Goal: Book appointment/travel/reservation

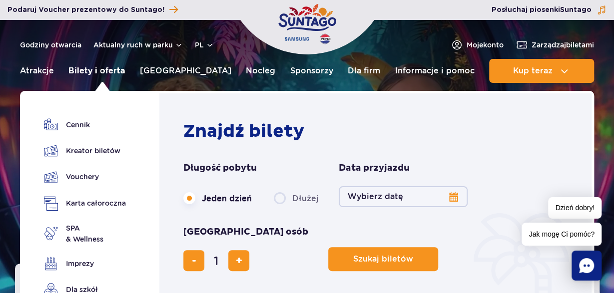
click at [102, 71] on link "Bilety i oferta" at bounding box center [96, 71] width 56 height 24
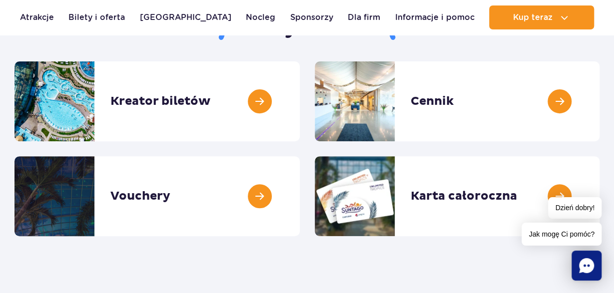
scroll to position [104, 0]
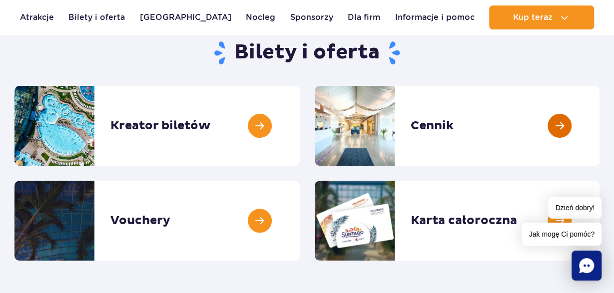
click at [599, 125] on link at bounding box center [599, 126] width 0 height 80
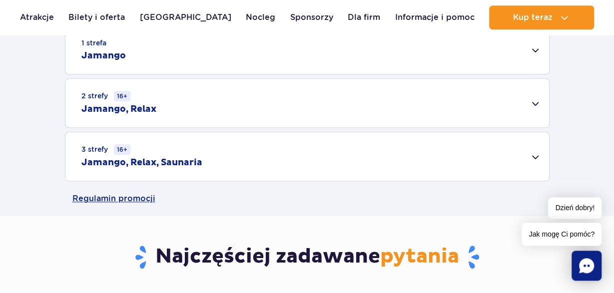
scroll to position [364, 0]
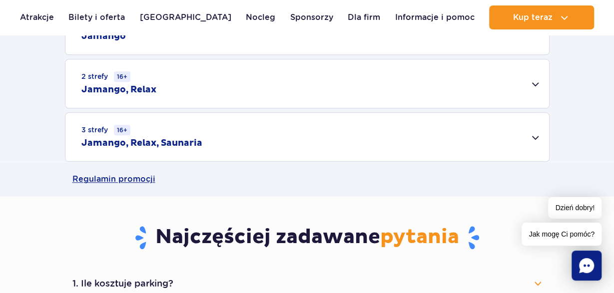
click at [534, 137] on div "3 strefy 16+ Jamango, Relax, Saunaria" at bounding box center [306, 137] width 483 height 48
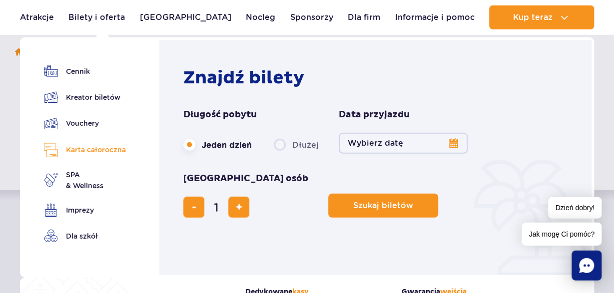
scroll to position [104, 0]
click at [452, 140] on button "Wybierz datę" at bounding box center [403, 143] width 129 height 21
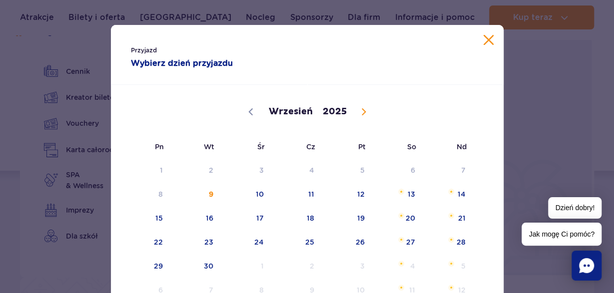
click at [363, 110] on icon at bounding box center [363, 111] width 7 height 7
select select "9"
click at [264, 216] on span "15" at bounding box center [246, 218] width 50 height 23
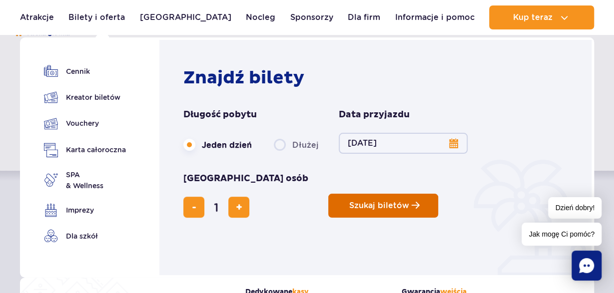
click at [349, 201] on span "Szukaj biletów" at bounding box center [379, 205] width 60 height 9
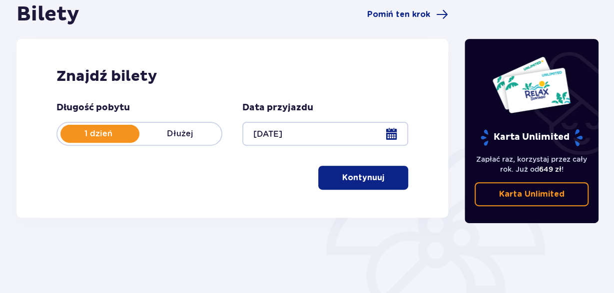
scroll to position [156, 0]
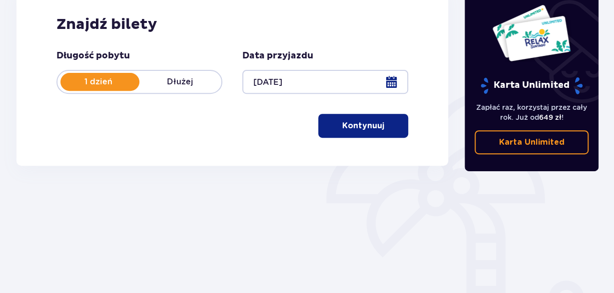
click at [359, 128] on p "Kontynuuj" at bounding box center [363, 125] width 42 height 11
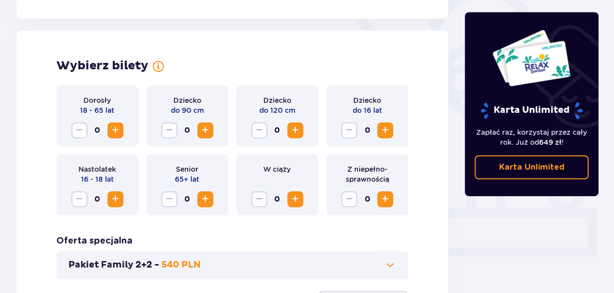
scroll to position [278, 0]
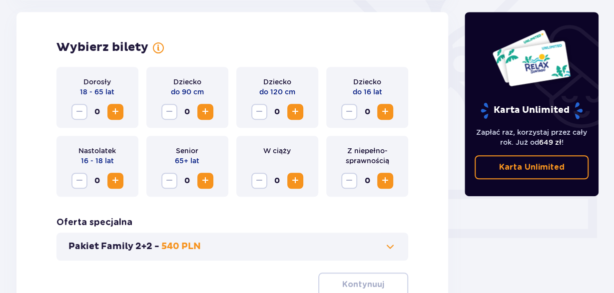
click at [111, 110] on span "Increase" at bounding box center [115, 112] width 12 height 12
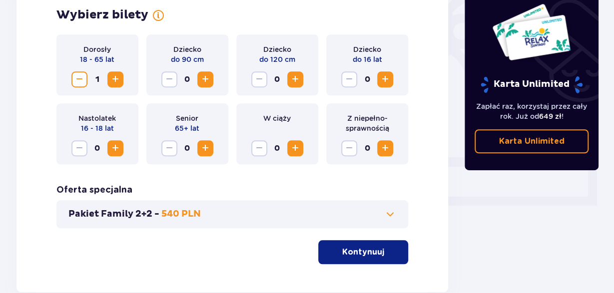
scroll to position [369, 0]
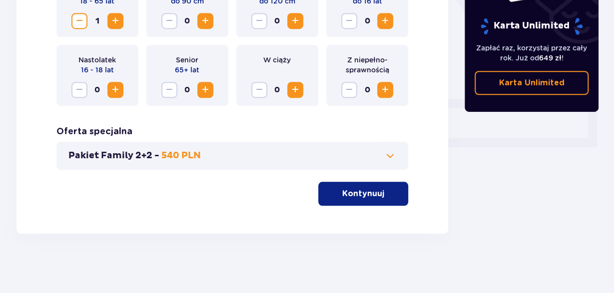
click at [356, 198] on p "Kontynuuj" at bounding box center [363, 193] width 42 height 11
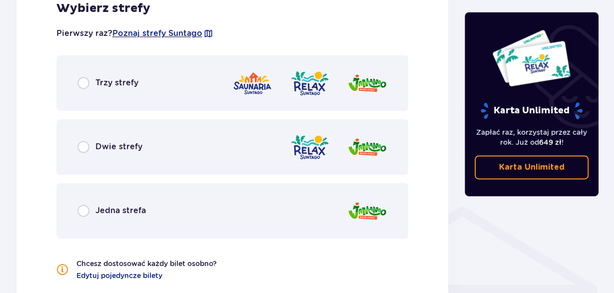
scroll to position [606, 0]
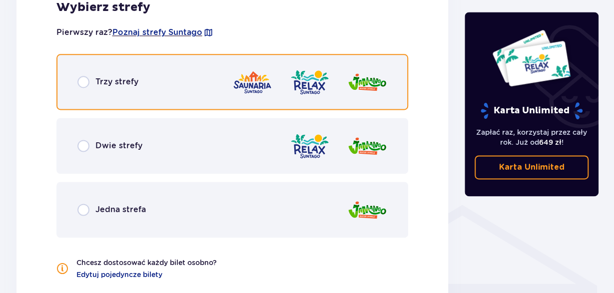
click at [86, 78] on input "radio" at bounding box center [83, 82] width 12 height 12
radio input "true"
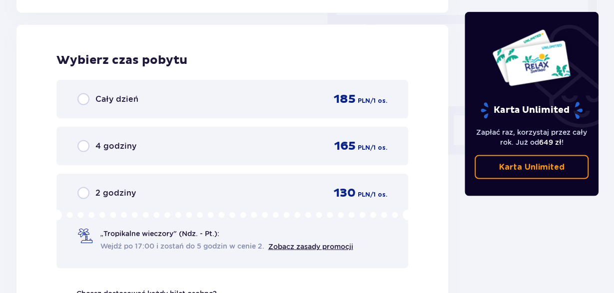
scroll to position [902, 0]
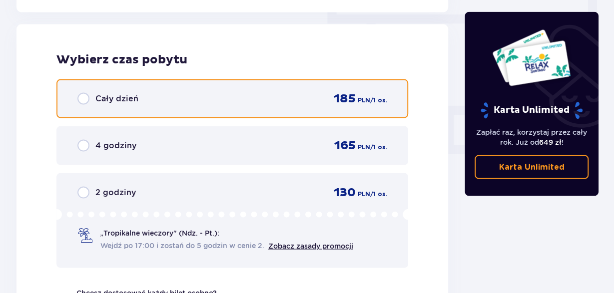
click at [84, 94] on input "radio" at bounding box center [83, 98] width 12 height 12
radio input "true"
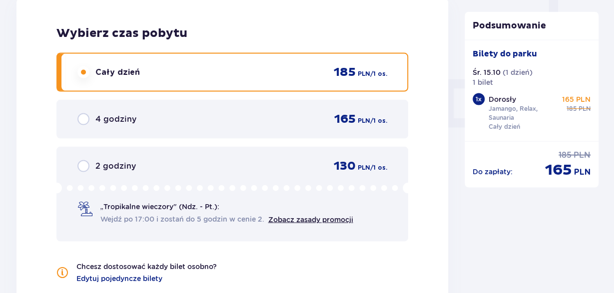
scroll to position [1090, 0]
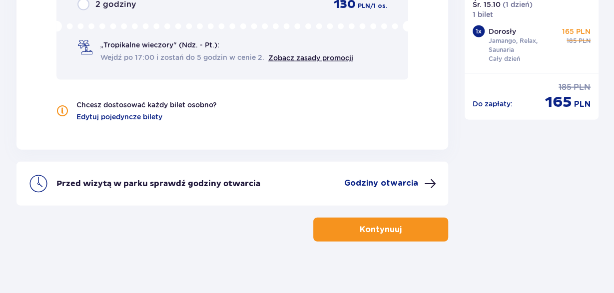
click at [386, 226] on p "Kontynuuj" at bounding box center [381, 229] width 42 height 11
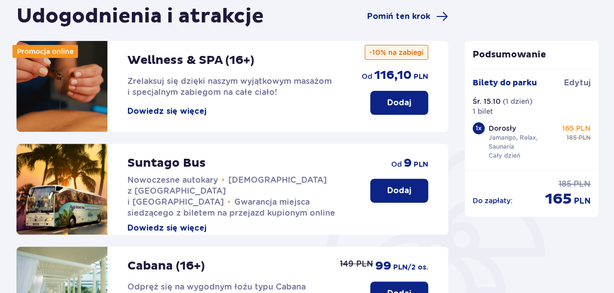
scroll to position [104, 0]
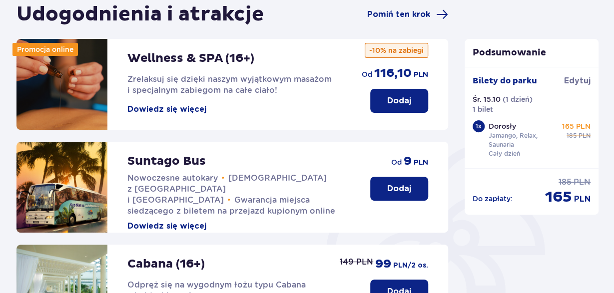
click at [395, 185] on p "Dodaj" at bounding box center [399, 188] width 24 height 11
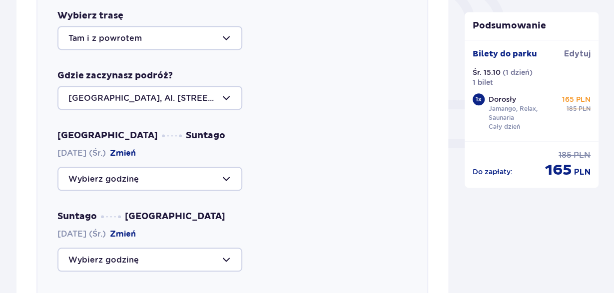
scroll to position [397, 0]
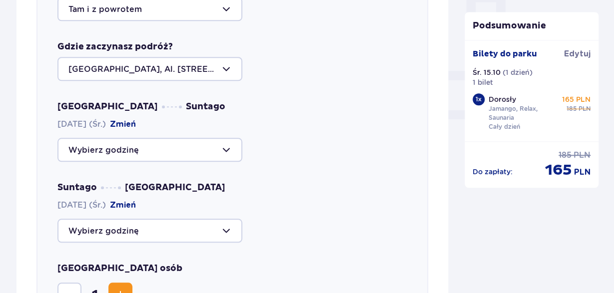
click at [228, 150] on div at bounding box center [149, 150] width 185 height 24
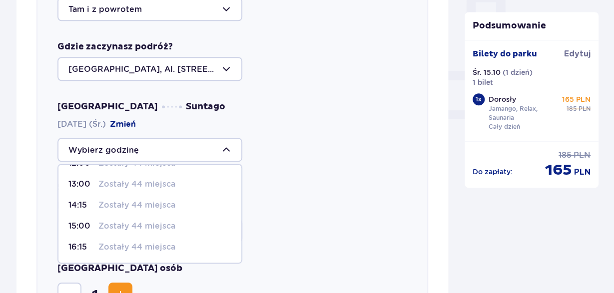
click at [226, 69] on div at bounding box center [149, 69] width 185 height 24
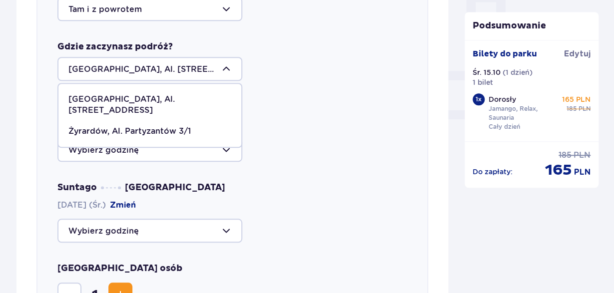
click at [340, 85] on div "Wybierz trasę Tam i z powrotem Gdzie zaczynasz podróż? Warszawa, Al. Jerozolims…" at bounding box center [232, 166] width 392 height 412
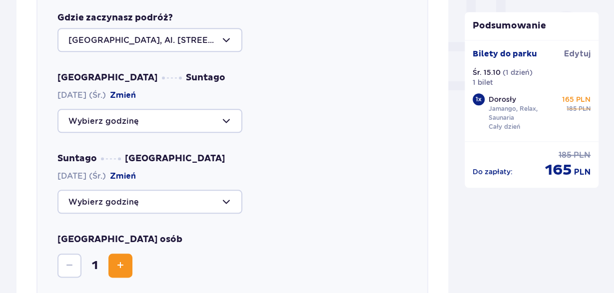
scroll to position [448, 0]
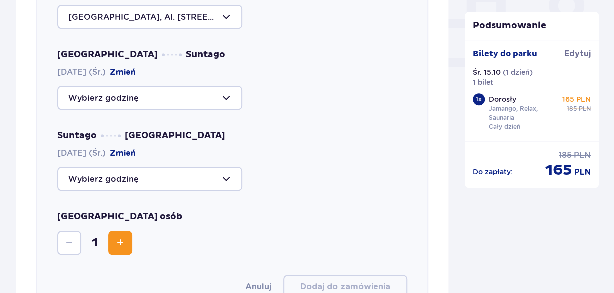
click at [227, 182] on div at bounding box center [149, 179] width 185 height 24
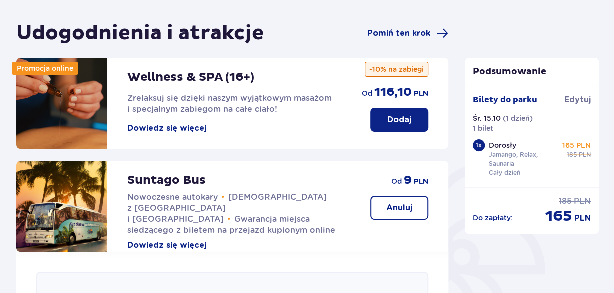
scroll to position [0, 0]
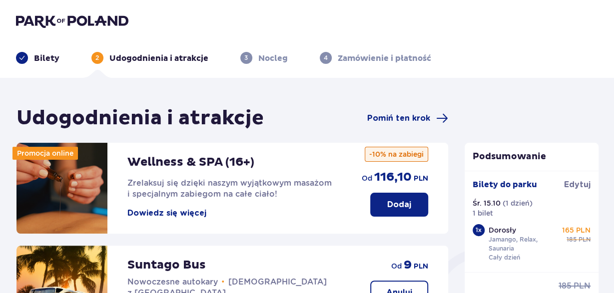
click at [45, 19] on img at bounding box center [72, 21] width 112 height 14
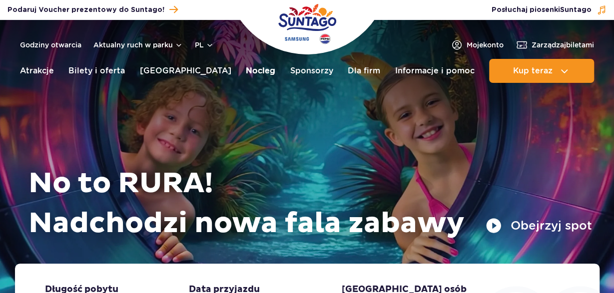
click at [246, 74] on link "Nocleg" at bounding box center [260, 71] width 29 height 24
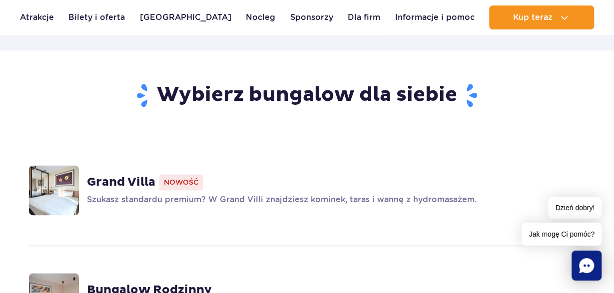
scroll to position [727, 0]
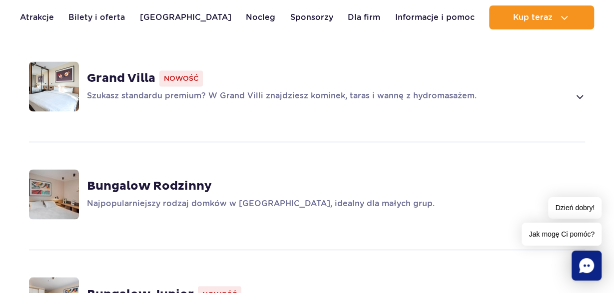
click at [185, 179] on strong "Bungalow Rodzinny" at bounding box center [149, 186] width 125 height 15
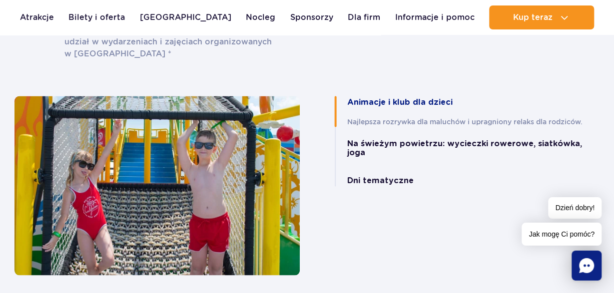
scroll to position [2671, 0]
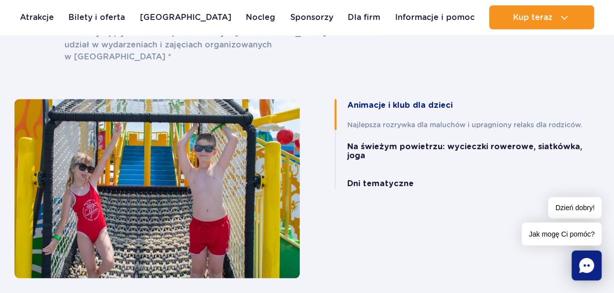
click at [357, 207] on div "Animacje i klub dla dzieci Najlepsza rozrywka dla maluchów i upragniony relaks …" at bounding box center [457, 188] width 300 height 179
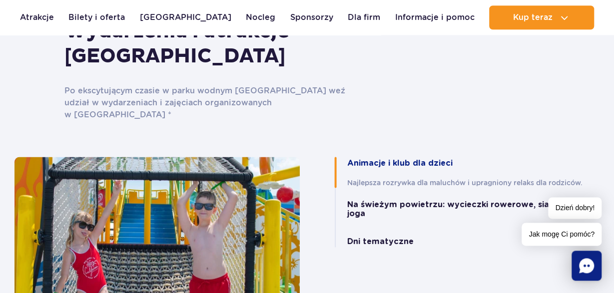
scroll to position [2619, 0]
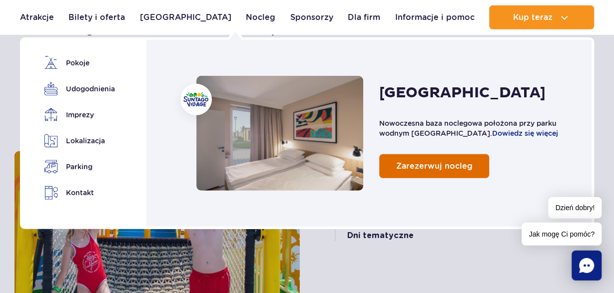
click at [423, 164] on span "Zarezerwuj nocleg" at bounding box center [434, 165] width 76 height 9
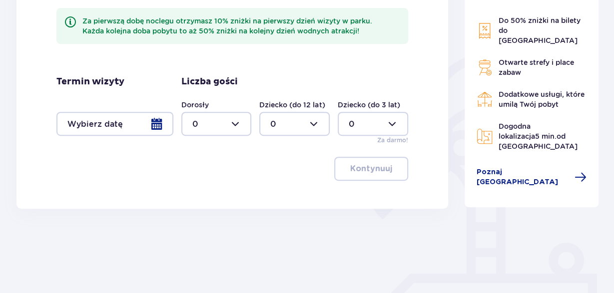
scroll to position [208, 0]
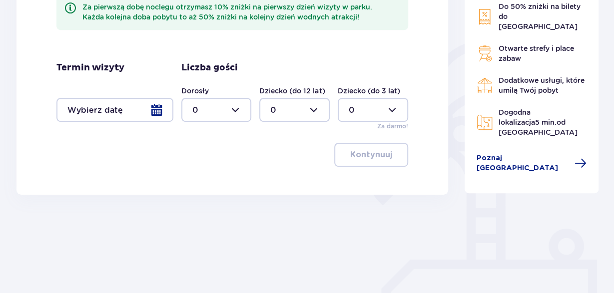
click at [151, 110] on div at bounding box center [114, 110] width 117 height 24
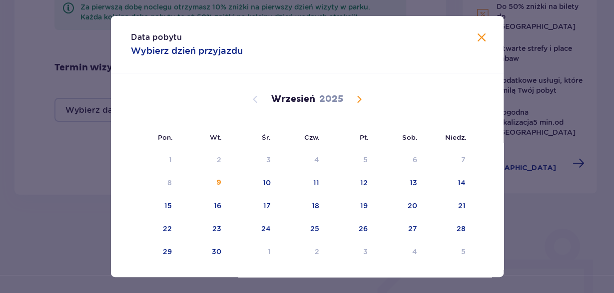
click at [358, 97] on span "Calendar" at bounding box center [359, 99] width 12 height 12
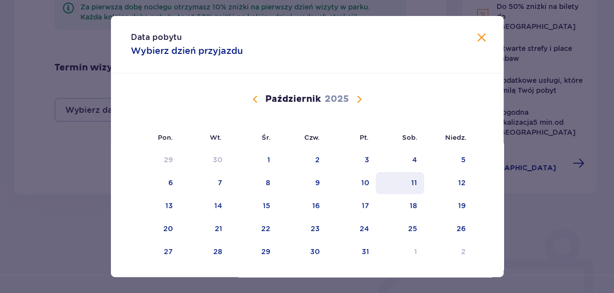
click at [416, 183] on div "11" at bounding box center [414, 183] width 6 height 10
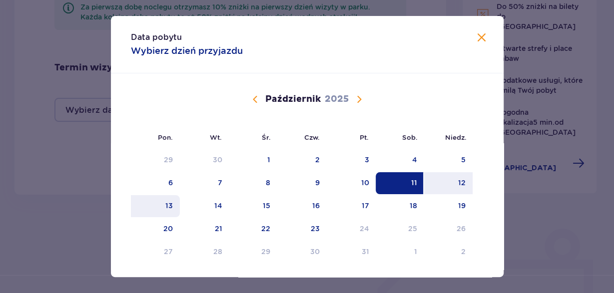
click at [163, 206] on div "13" at bounding box center [155, 206] width 49 height 22
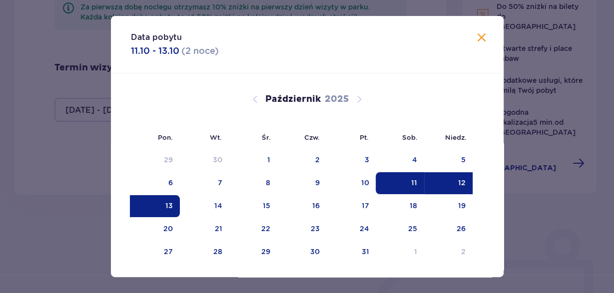
type input "11.10.25 - 13.10.25"
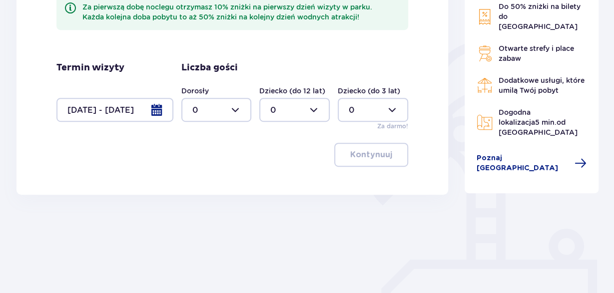
click at [234, 109] on div at bounding box center [216, 110] width 70 height 24
click at [197, 180] on div "2" at bounding box center [216, 182] width 48 height 11
type input "2"
click at [363, 156] on p "Kontynuuj" at bounding box center [371, 154] width 42 height 11
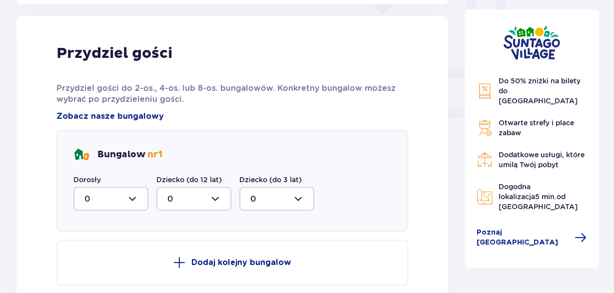
scroll to position [403, 0]
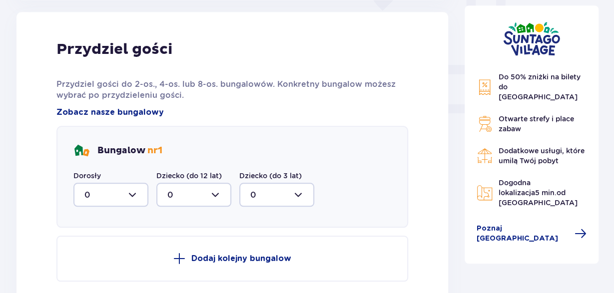
click at [134, 194] on div at bounding box center [110, 195] width 75 height 24
click at [105, 269] on div "2" at bounding box center [110, 267] width 53 height 11
type input "2"
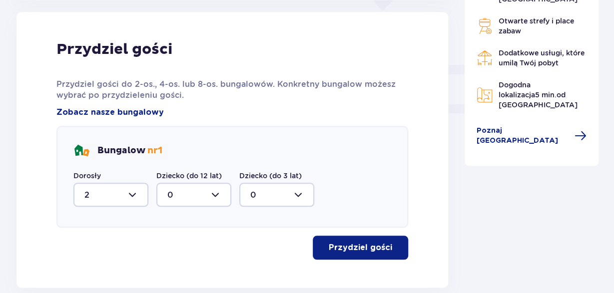
click at [359, 246] on p "Przydziel gości" at bounding box center [360, 247] width 63 height 11
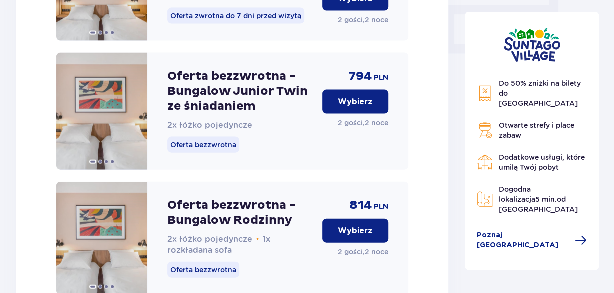
scroll to position [1054, 0]
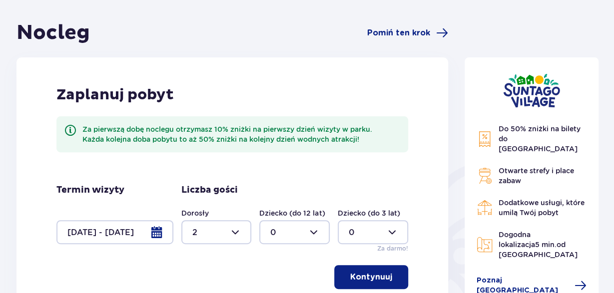
scroll to position [67, 0]
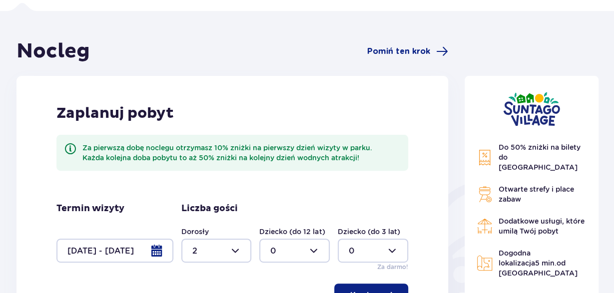
click at [239, 251] on div at bounding box center [216, 251] width 70 height 24
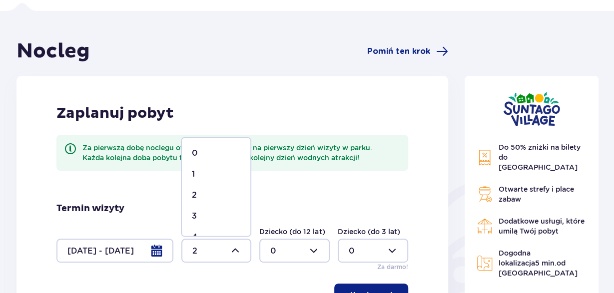
click at [213, 215] on div "3" at bounding box center [216, 216] width 48 height 11
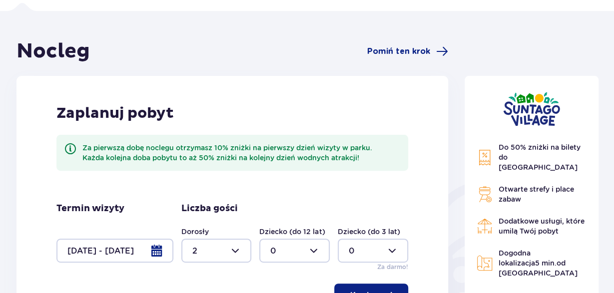
type input "3"
click at [314, 250] on div at bounding box center [294, 251] width 70 height 24
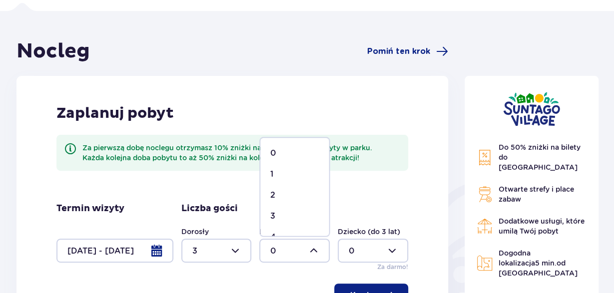
click at [291, 217] on div "3" at bounding box center [294, 216] width 48 height 11
type input "3"
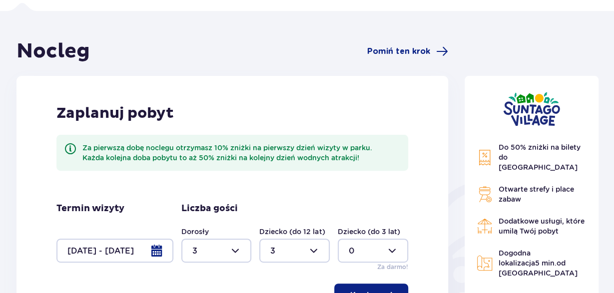
click at [237, 251] on div at bounding box center [216, 251] width 70 height 24
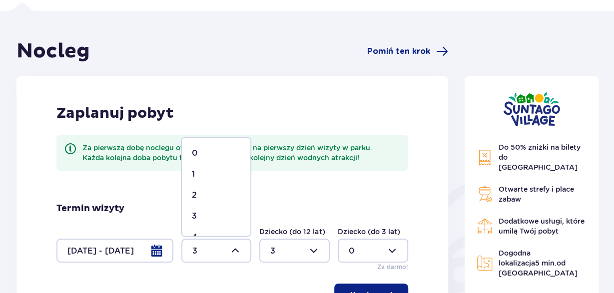
click at [201, 155] on div "0" at bounding box center [216, 153] width 48 height 11
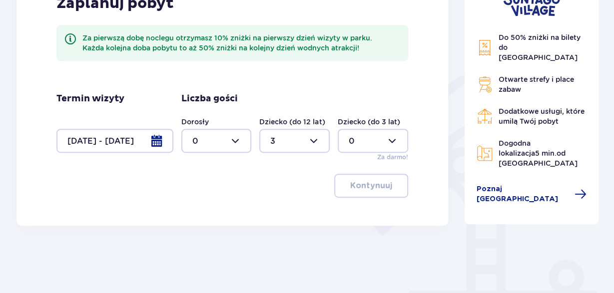
scroll to position [158, 0]
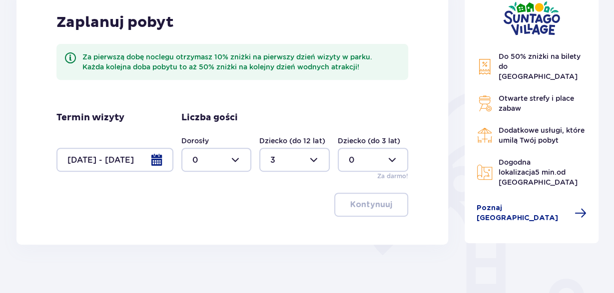
click at [237, 155] on div at bounding box center [216, 160] width 70 height 24
click at [199, 208] on div "1" at bounding box center [216, 211] width 48 height 11
type input "1"
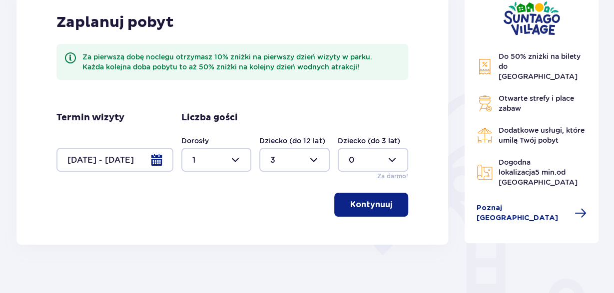
click at [314, 161] on div at bounding box center [294, 160] width 70 height 24
click at [282, 228] on div "2" at bounding box center [294, 232] width 48 height 11
type input "2"
click at [368, 202] on p "Kontynuuj" at bounding box center [371, 204] width 42 height 11
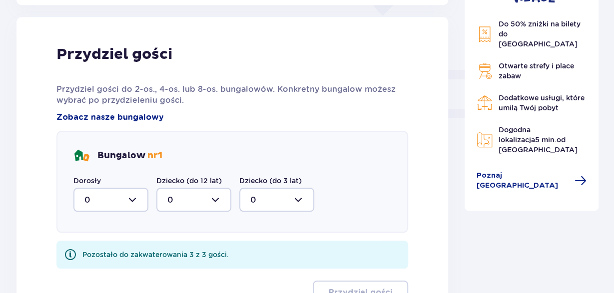
scroll to position [403, 0]
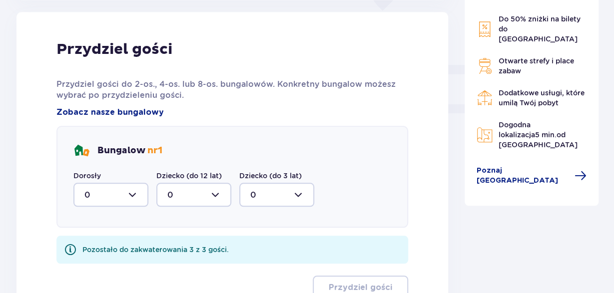
click at [131, 194] on div at bounding box center [110, 195] width 75 height 24
drag, startPoint x: 113, startPoint y: 242, endPoint x: 153, endPoint y: 226, distance: 43.3
click at [113, 242] on div "1" at bounding box center [110, 246] width 53 height 11
type input "1"
click at [213, 194] on div at bounding box center [193, 195] width 75 height 24
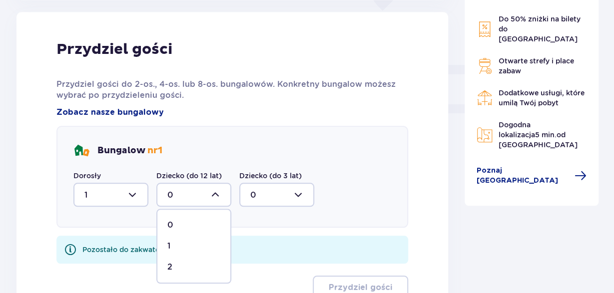
click at [187, 266] on div "2" at bounding box center [193, 267] width 53 height 11
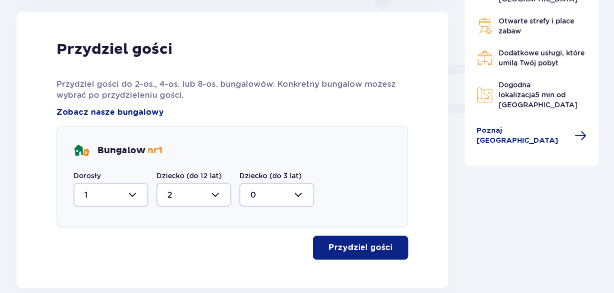
type input "2"
click at [365, 248] on p "Przydziel gości" at bounding box center [360, 247] width 63 height 11
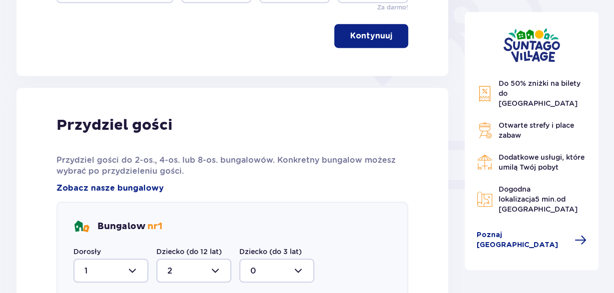
scroll to position [119, 0]
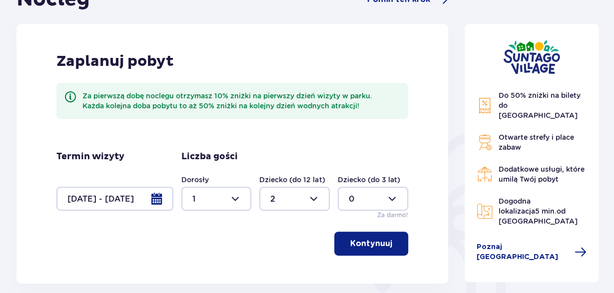
click at [315, 196] on div at bounding box center [294, 199] width 70 height 24
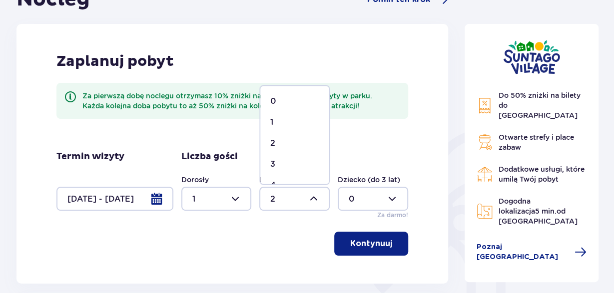
click at [282, 162] on div "3" at bounding box center [294, 164] width 48 height 11
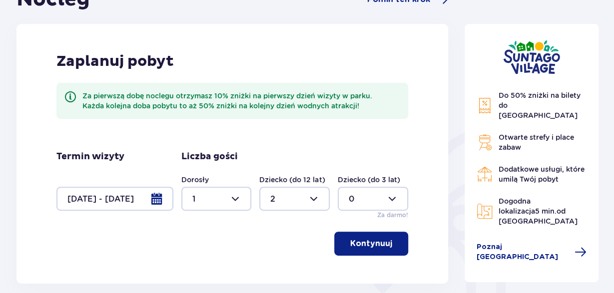
type input "3"
click at [370, 244] on p "Kontynuuj" at bounding box center [371, 243] width 42 height 11
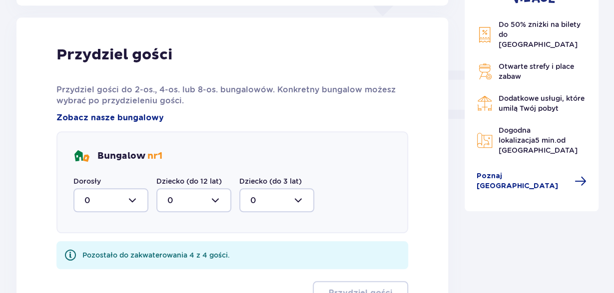
scroll to position [403, 0]
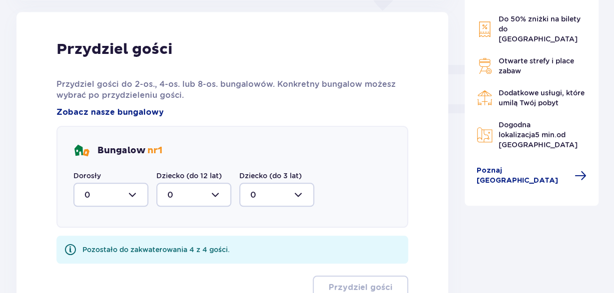
click at [127, 192] on div at bounding box center [110, 195] width 75 height 24
click at [111, 246] on div "1" at bounding box center [110, 246] width 53 height 11
type input "1"
click at [218, 194] on div at bounding box center [193, 195] width 75 height 24
click at [175, 165] on div "3" at bounding box center [193, 164] width 53 height 11
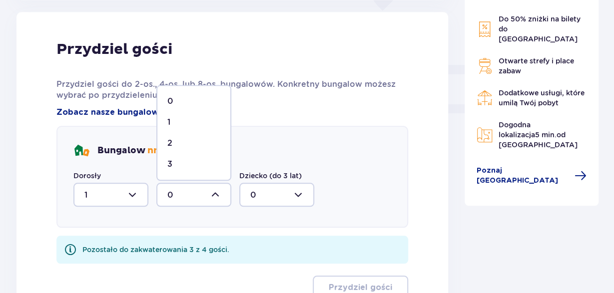
type input "3"
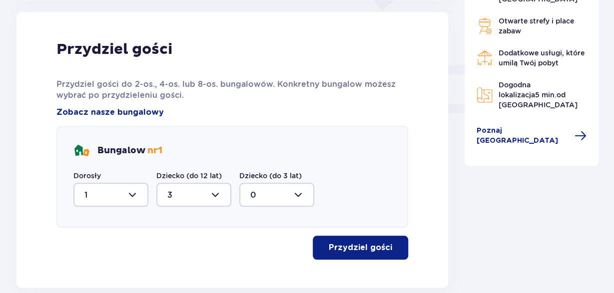
click at [360, 250] on p "Przydziel gości" at bounding box center [360, 247] width 63 height 11
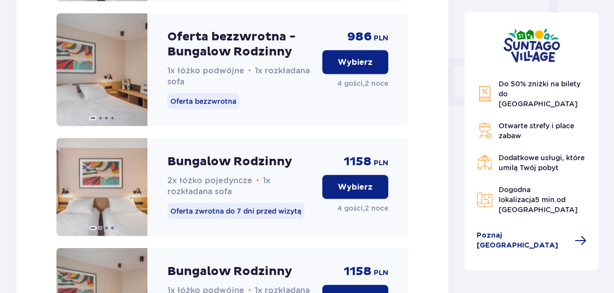
scroll to position [1002, 0]
